Goal: Information Seeking & Learning: Understand process/instructions

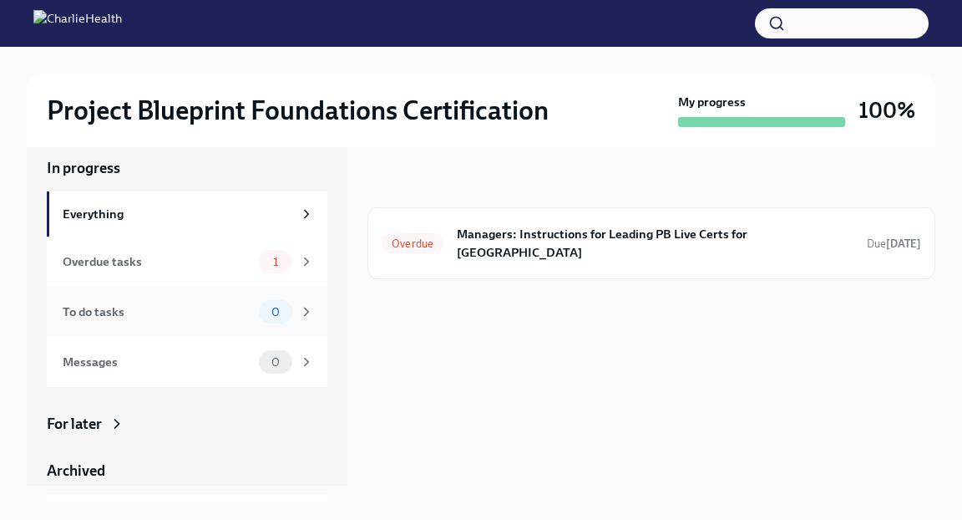
scroll to position [20, 0]
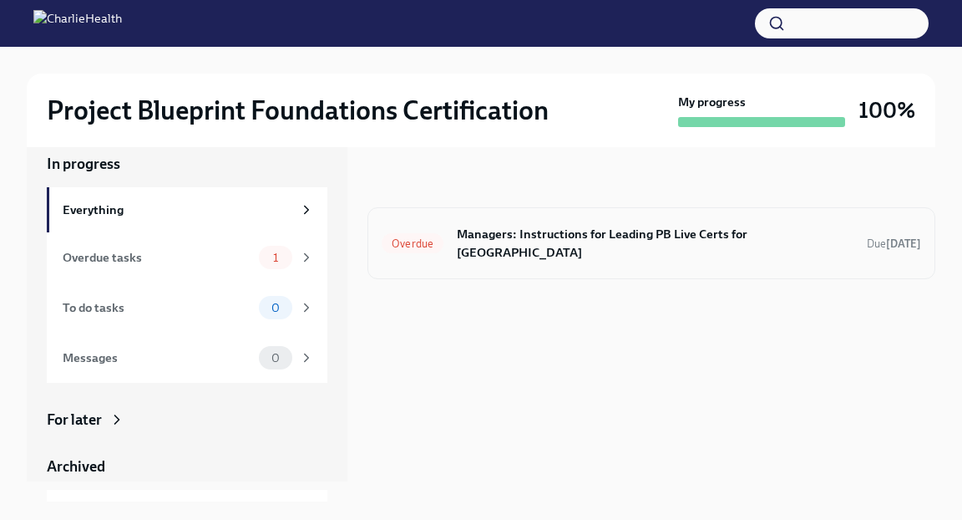
click at [557, 235] on h6 "Managers: Instructions for Leading PB Live Certs for [GEOGRAPHIC_DATA]" at bounding box center [655, 243] width 397 height 37
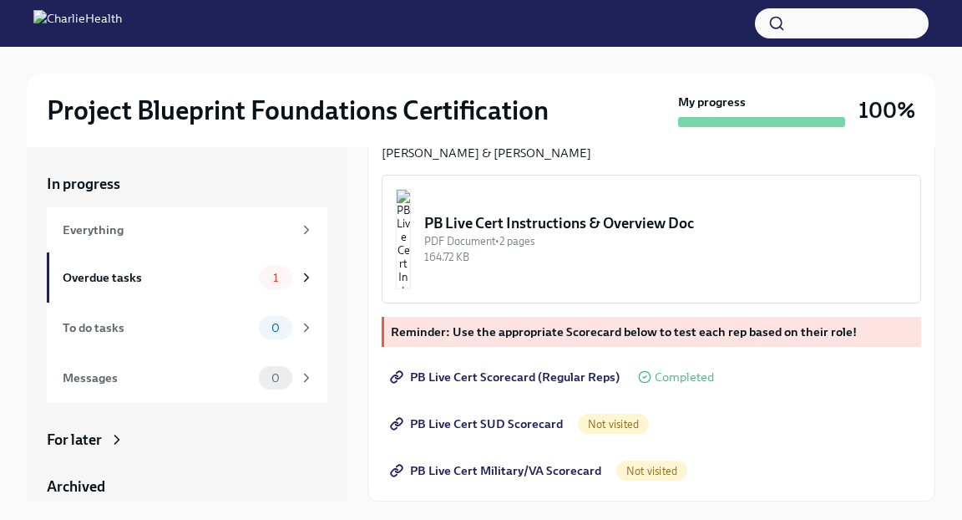
scroll to position [561, 0]
click at [528, 233] on div "PB Live Cert Instructions & Overview Doc" at bounding box center [665, 223] width 483 height 20
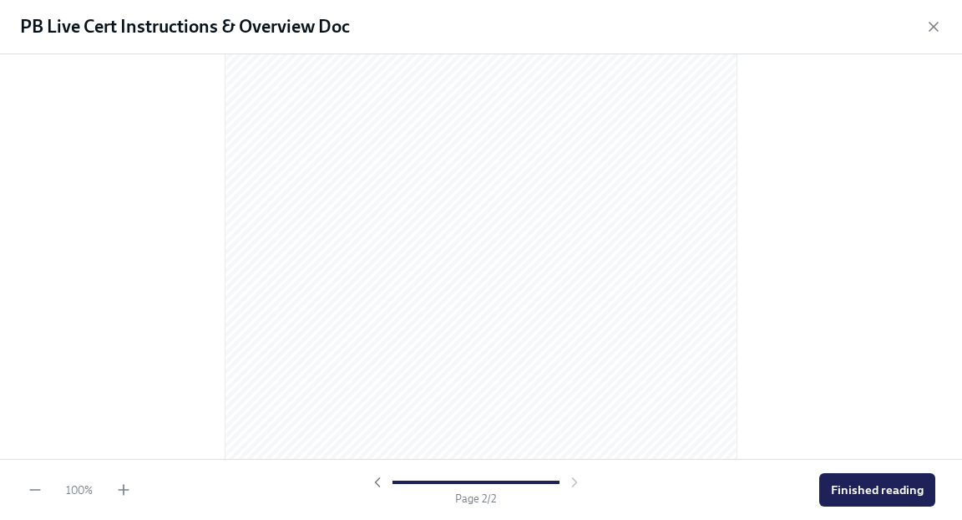
scroll to position [961, 0]
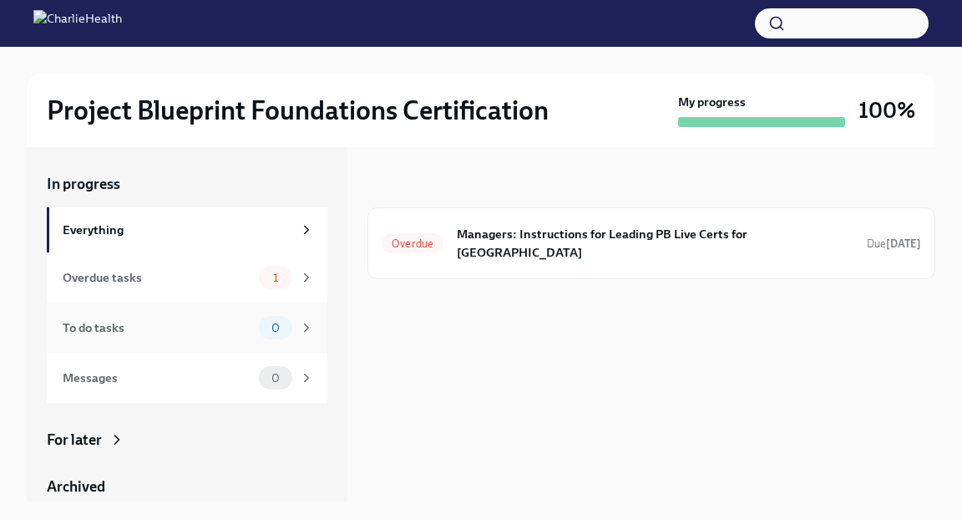
click at [238, 322] on div "To do tasks" at bounding box center [158, 327] width 190 height 18
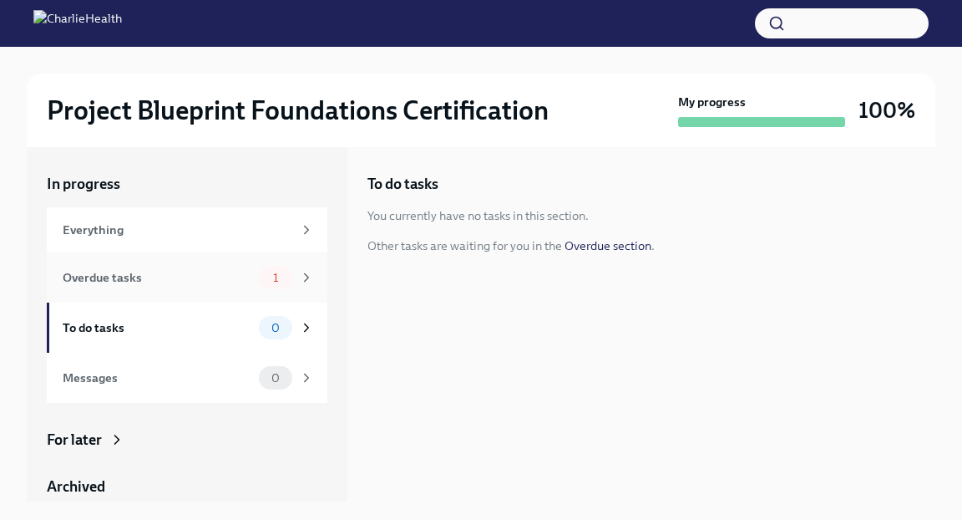
click at [251, 273] on div "Overdue tasks" at bounding box center [158, 277] width 190 height 18
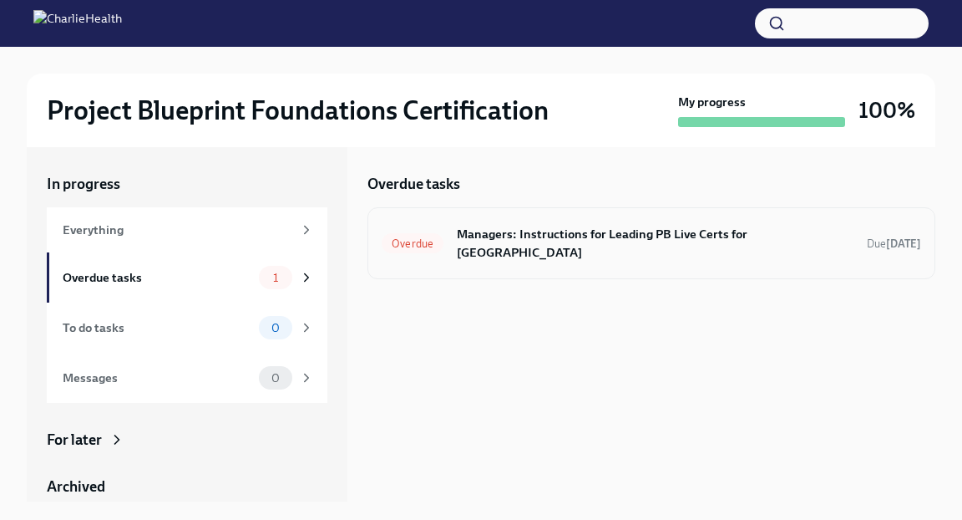
click at [571, 223] on div "Overdue Managers: Instructions for Leading PB Live Certs for New Hires Due [DAT…" at bounding box center [652, 242] width 540 height 43
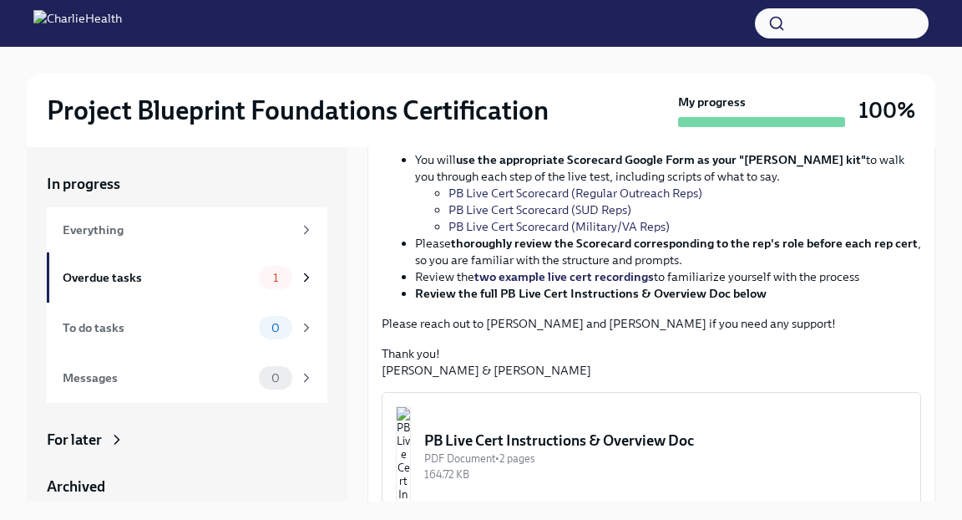
scroll to position [322, 0]
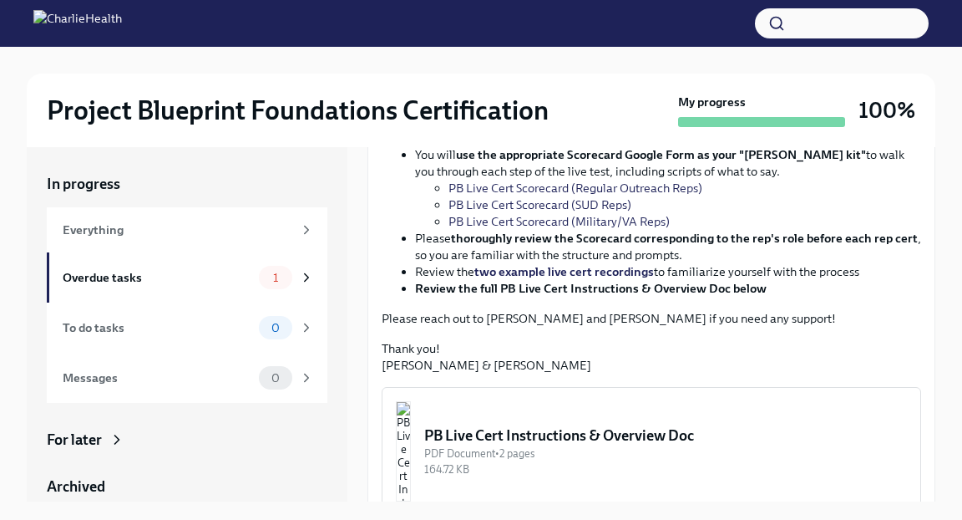
click at [551, 195] on link "PB Live Cert Scorecard (Regular Outreach Reps)" at bounding box center [576, 187] width 254 height 15
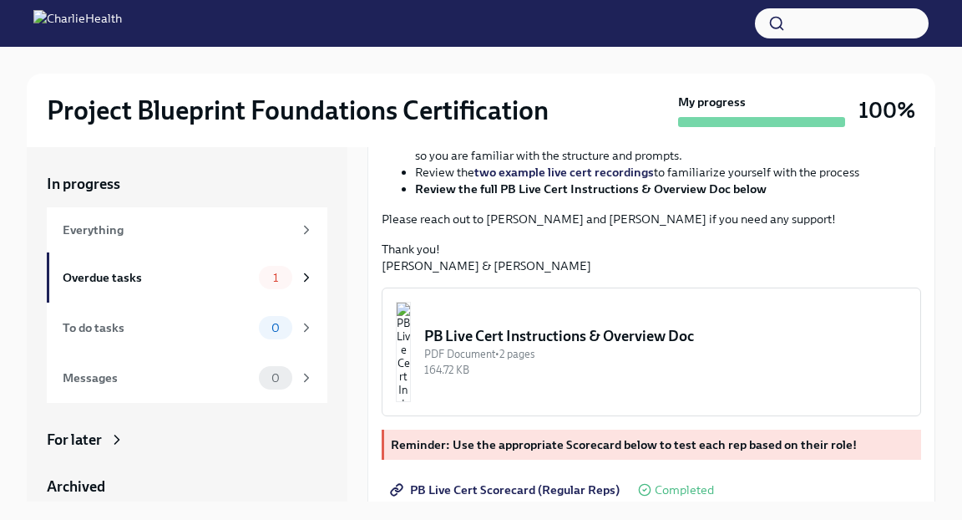
scroll to position [564, 0]
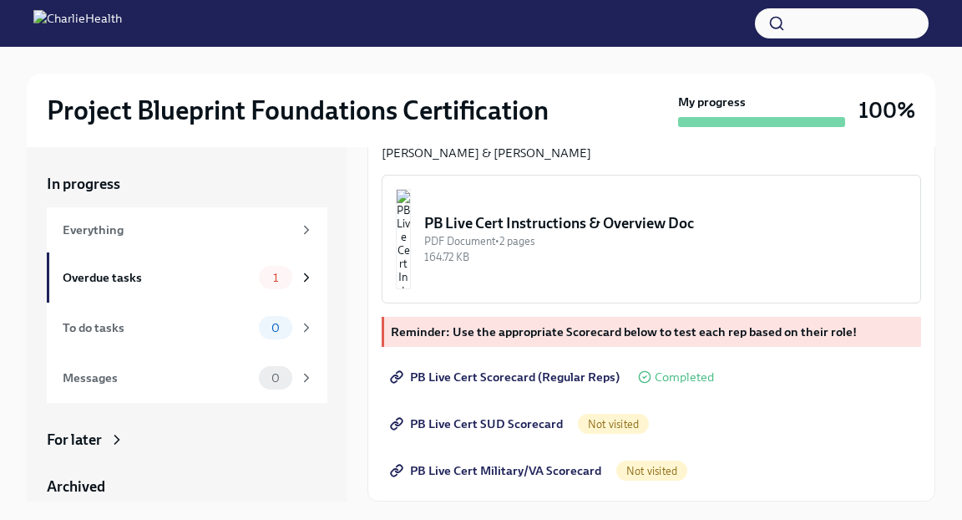
click at [411, 289] on img "button" at bounding box center [403, 239] width 15 height 100
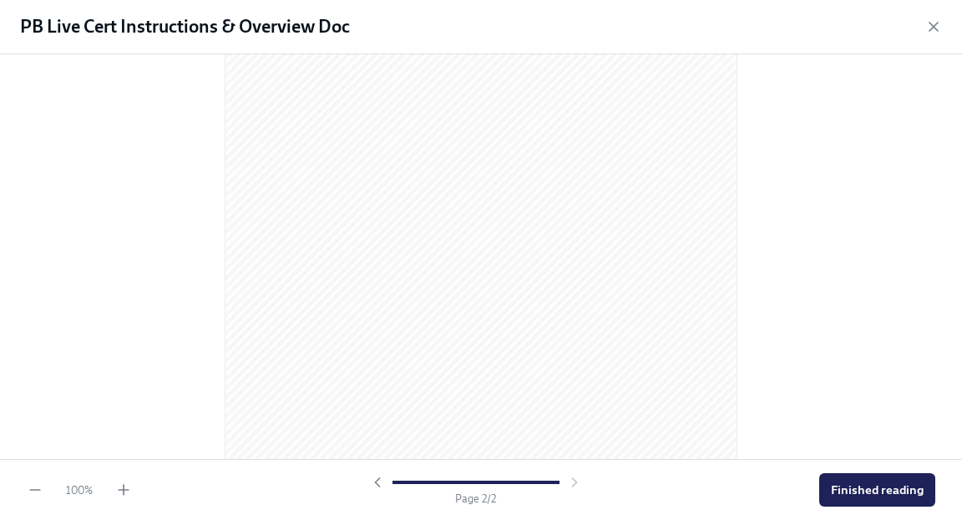
scroll to position [961, 0]
